Goal: Navigation & Orientation: Find specific page/section

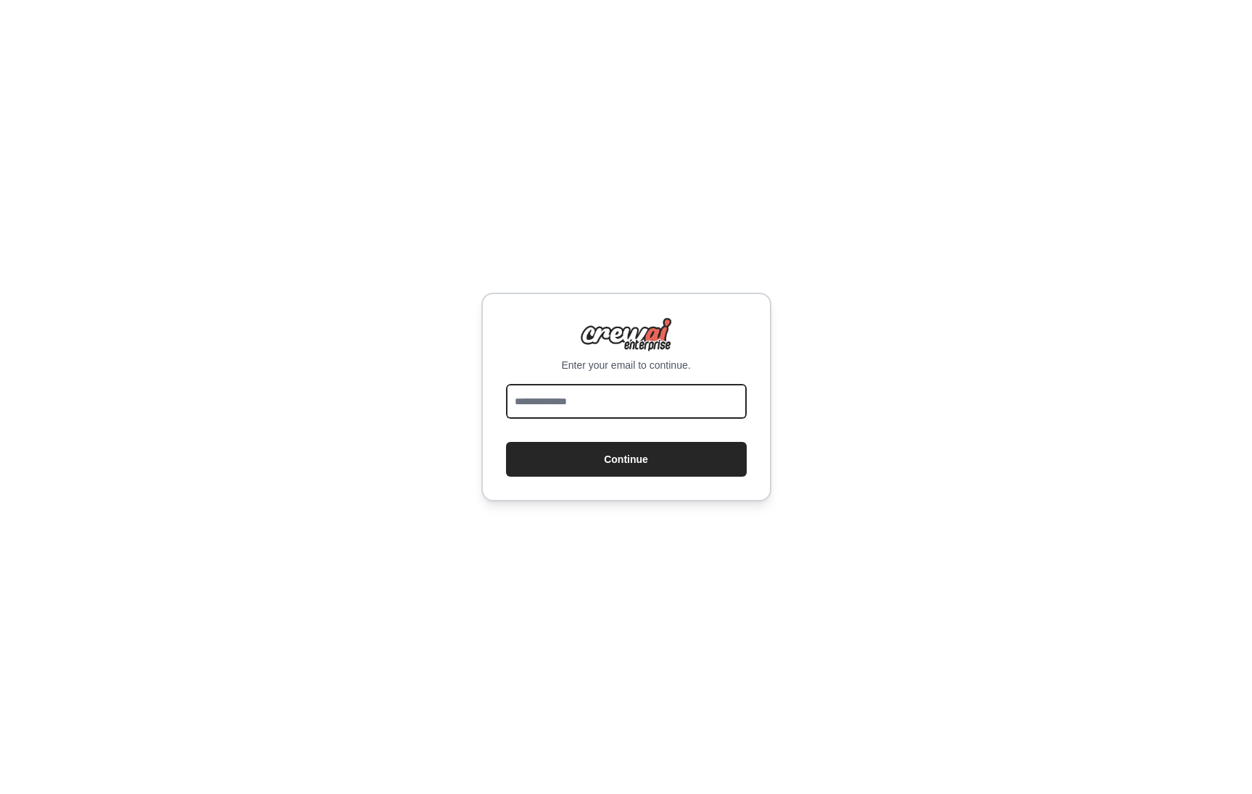
click at [593, 384] on input "email" at bounding box center [626, 401] width 241 height 35
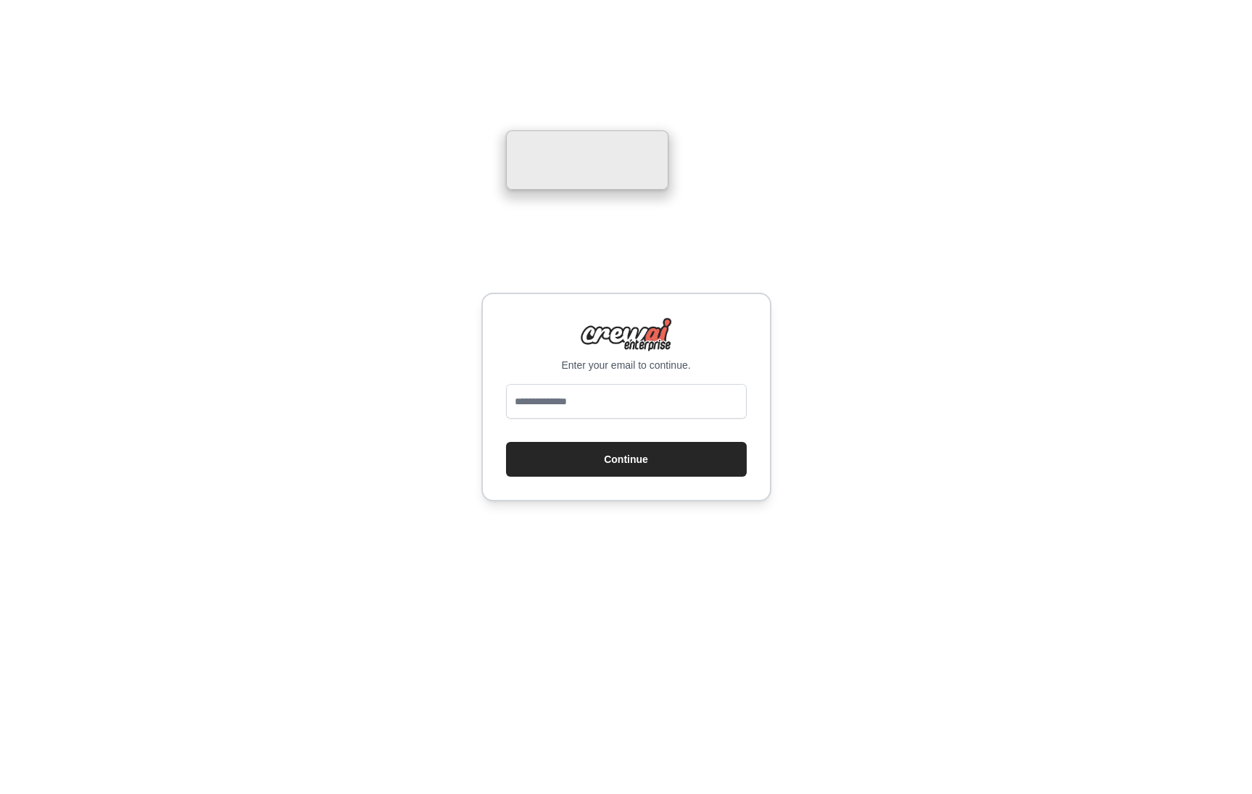
drag, startPoint x: 823, startPoint y: 191, endPoint x: 775, endPoint y: 252, distance: 77.4
click at [822, 191] on div "Enter your email to continue. Continue" at bounding box center [626, 397] width 1252 height 794
click at [749, 267] on div "Enter your email to continue. Continue" at bounding box center [626, 397] width 1252 height 794
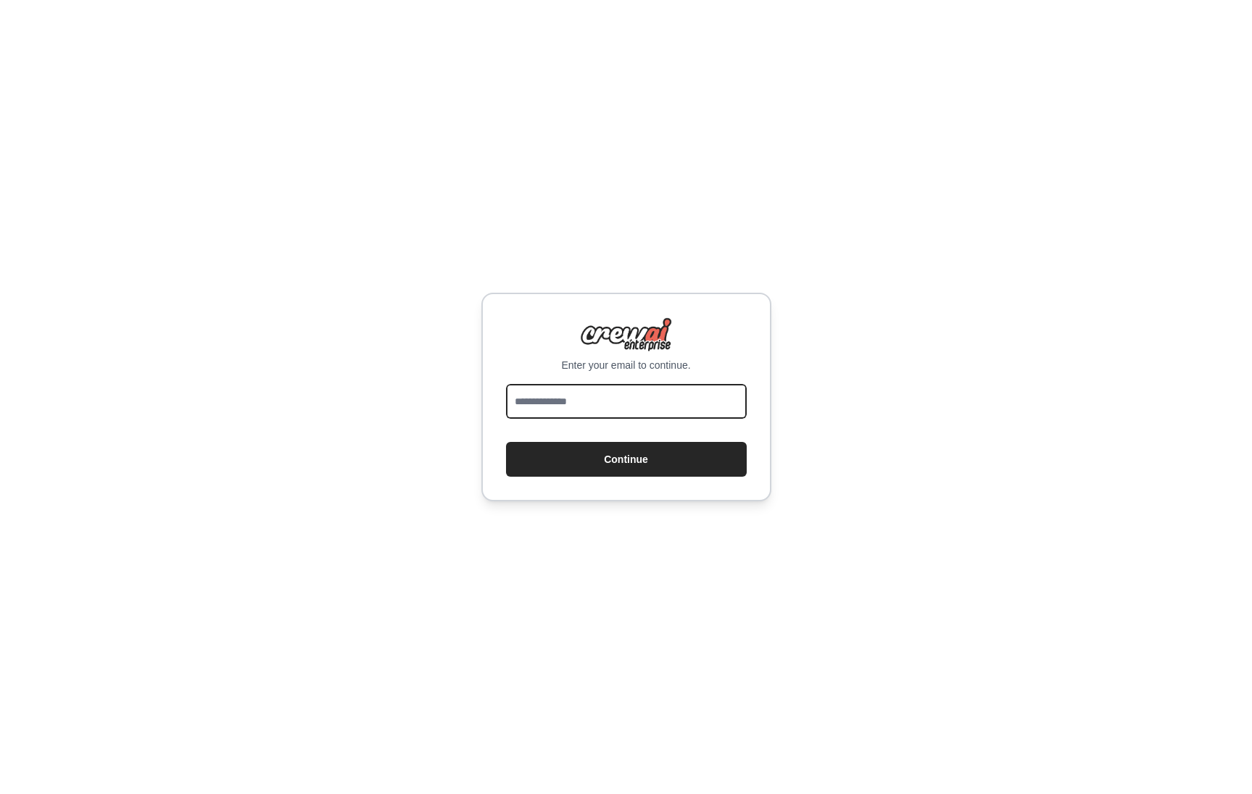
click at [528, 384] on input "email" at bounding box center [626, 401] width 241 height 35
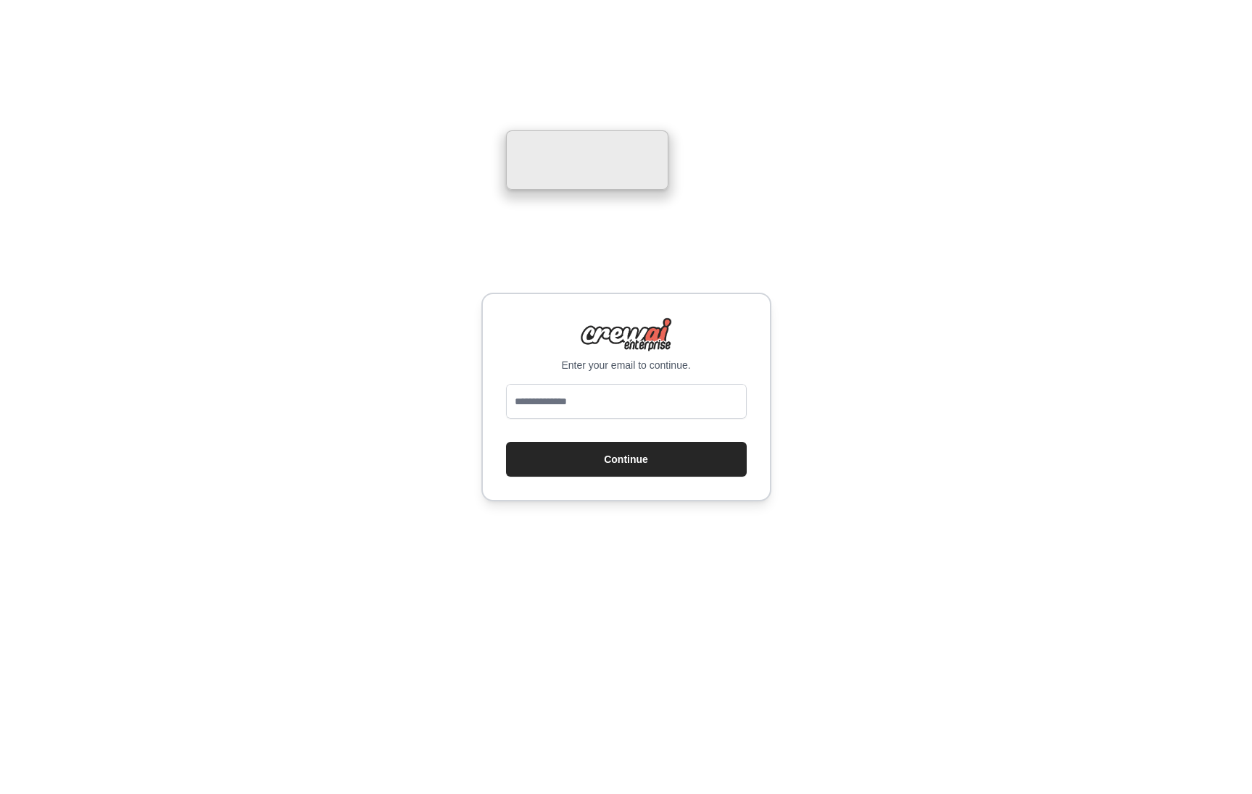
click at [560, 257] on div "Enter your email to continue. Continue" at bounding box center [626, 397] width 1252 height 794
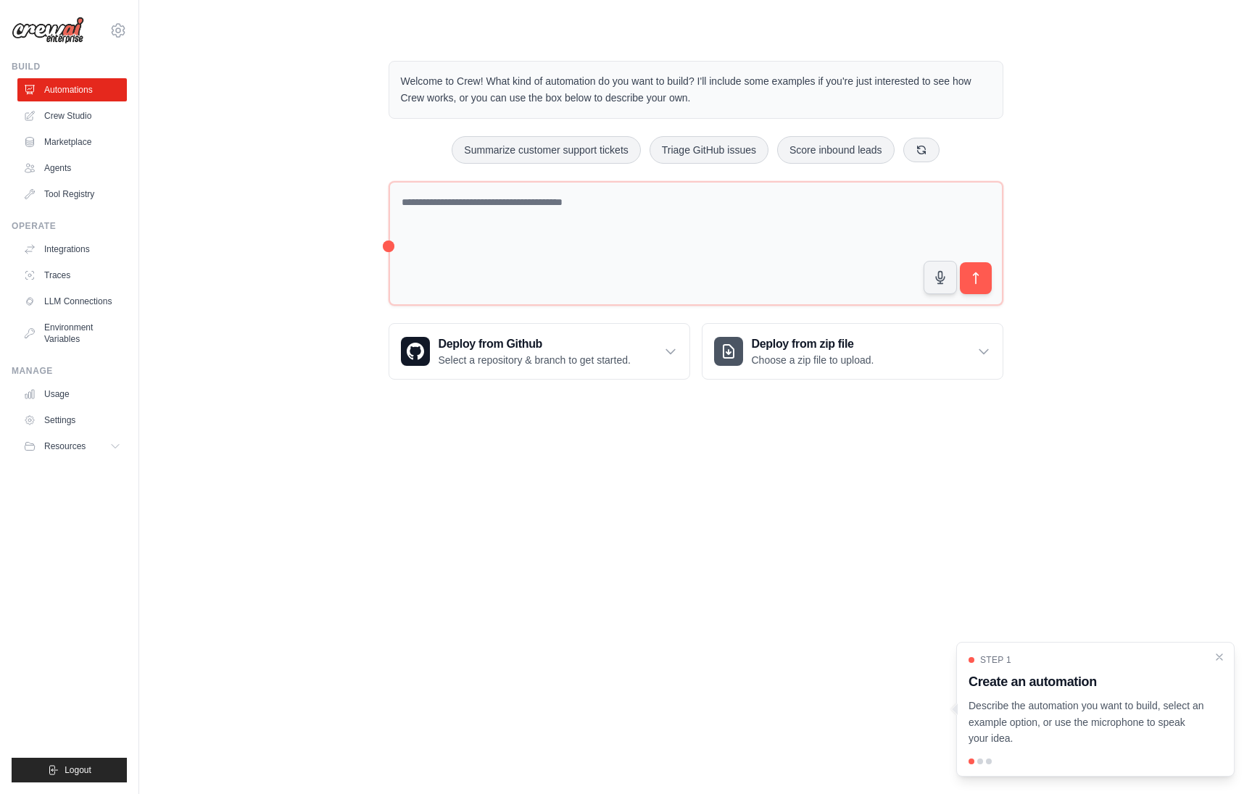
click at [257, 149] on div "Welcome to Crew! What kind of automation do you want to build? I'll include som…" at bounding box center [695, 220] width 1066 height 365
click at [49, 110] on link "Crew Studio" at bounding box center [73, 115] width 109 height 23
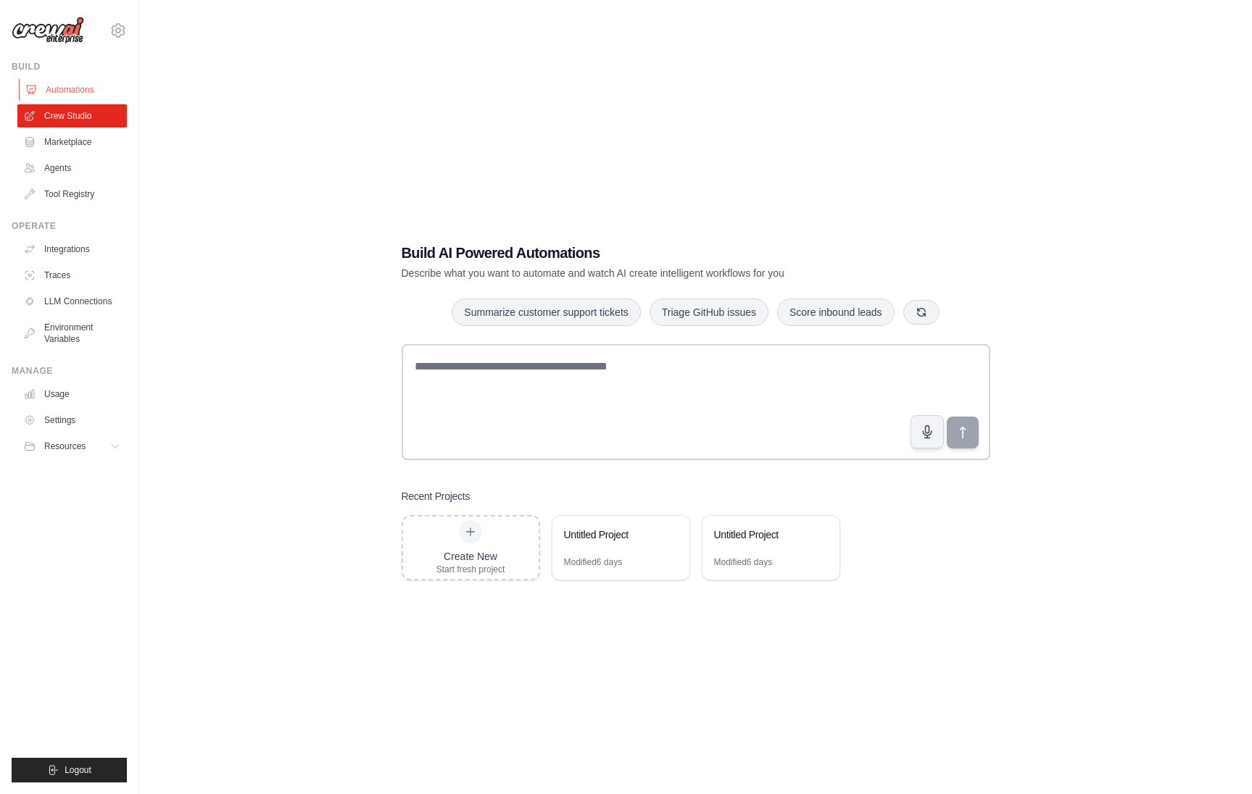
click at [75, 94] on link "Automations" at bounding box center [73, 89] width 109 height 23
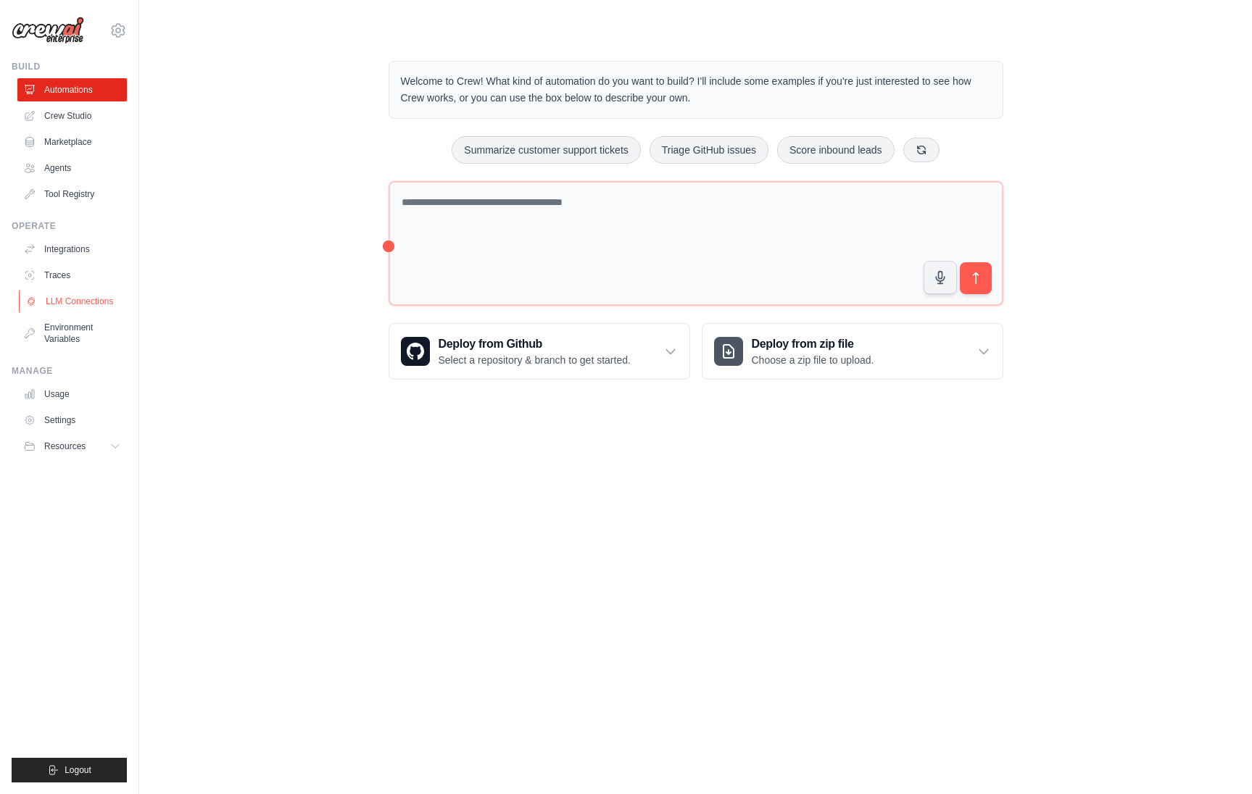
click at [85, 303] on link "LLM Connections" at bounding box center [73, 301] width 109 height 23
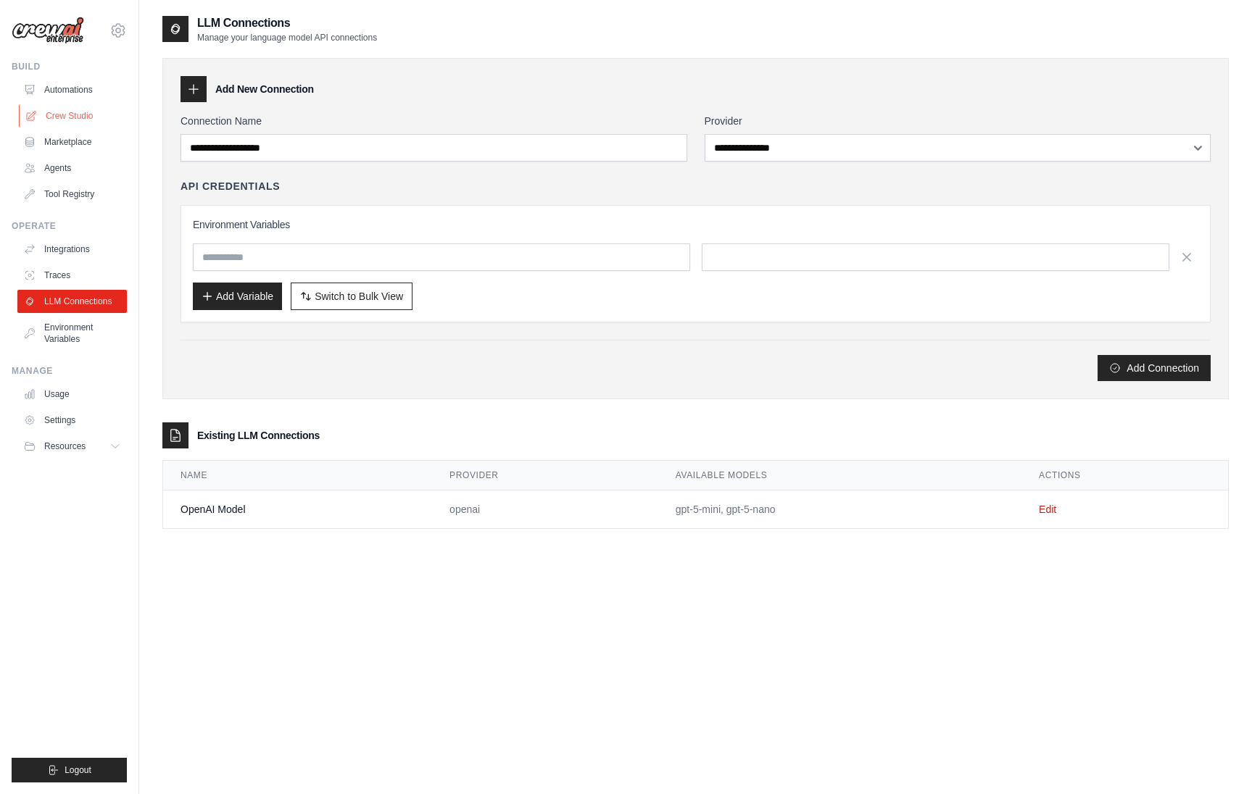
click at [57, 109] on link "Crew Studio" at bounding box center [73, 115] width 109 height 23
